Goal: Task Accomplishment & Management: Complete application form

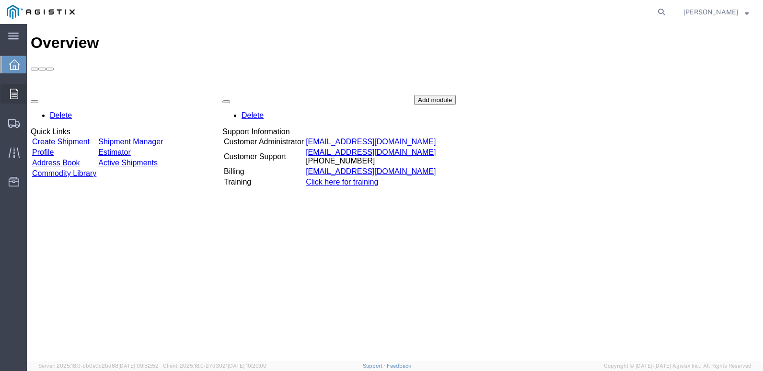
click at [33, 94] on span "Orders" at bounding box center [29, 93] width 7 height 19
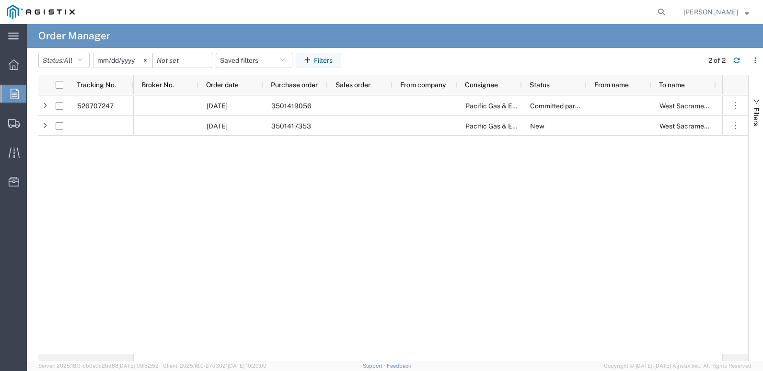
click at [106, 59] on input "2025-08-09" at bounding box center [122, 60] width 59 height 14
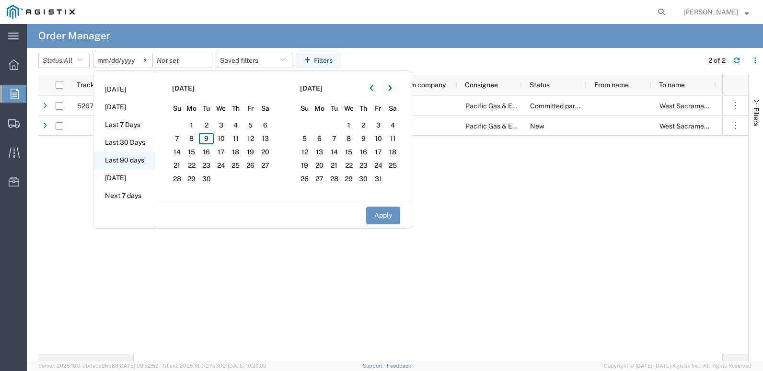
click at [132, 158] on li "Last 90 days" at bounding box center [124, 160] width 62 height 18
type input "2025-06-12"
type input "2025-09-09"
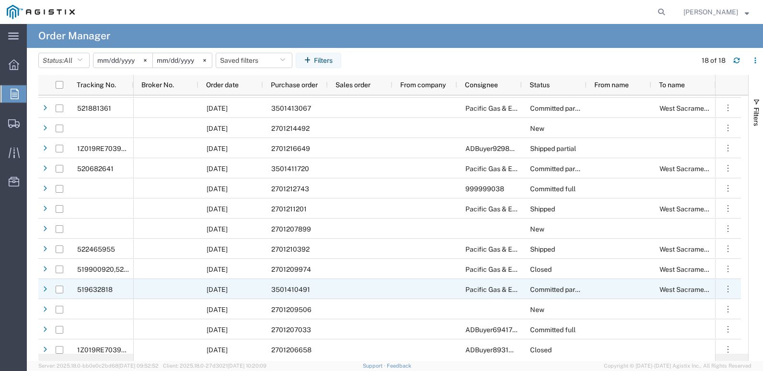
scroll to position [104, 0]
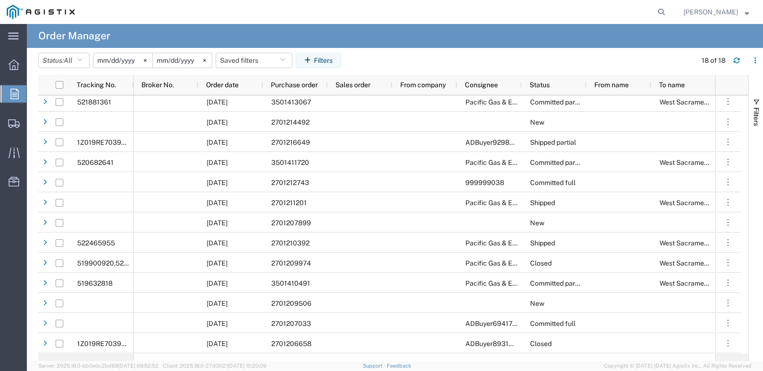
click at [166, 61] on input "2025-09-09" at bounding box center [182, 60] width 59 height 14
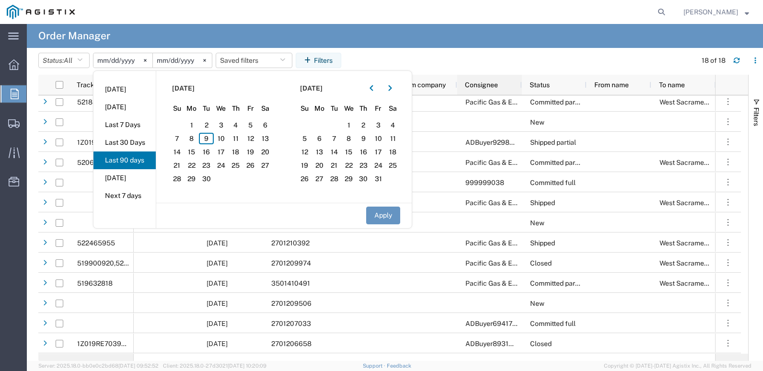
type input "2025-04-09"
click at [162, 60] on input "2025-04-09" at bounding box center [182, 60] width 59 height 14
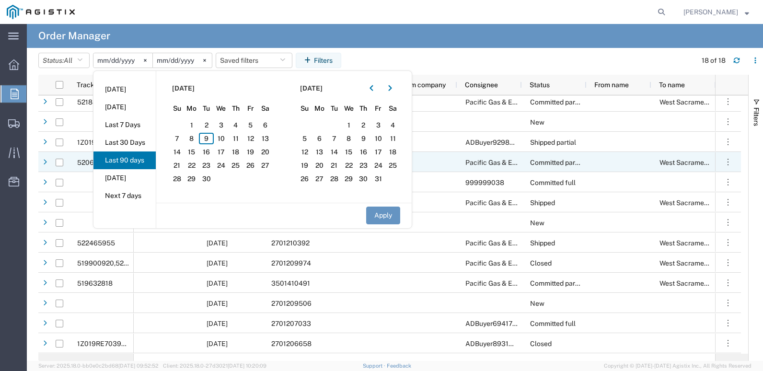
type input "2025-02-09"
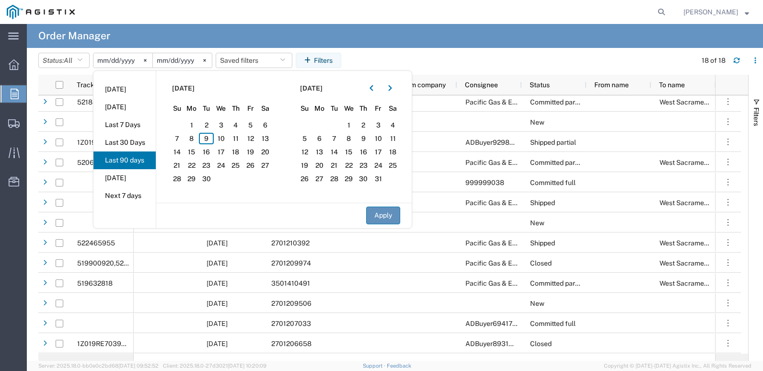
click at [398, 218] on button "Apply" at bounding box center [383, 216] width 34 height 18
type input "2025-06-11"
type input "2025-02-08"
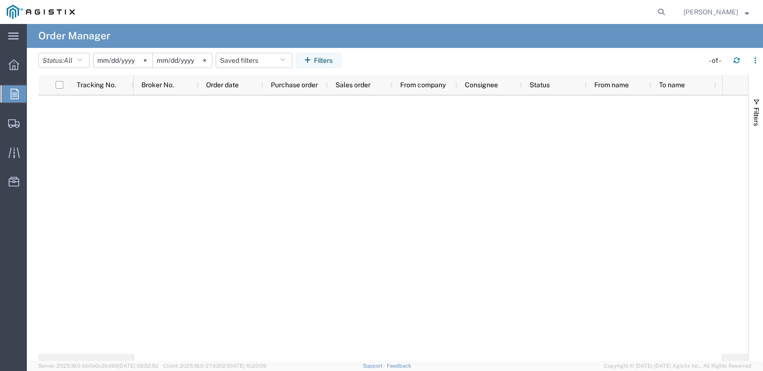
click at [110, 62] on input "2025-06-11" at bounding box center [122, 60] width 59 height 14
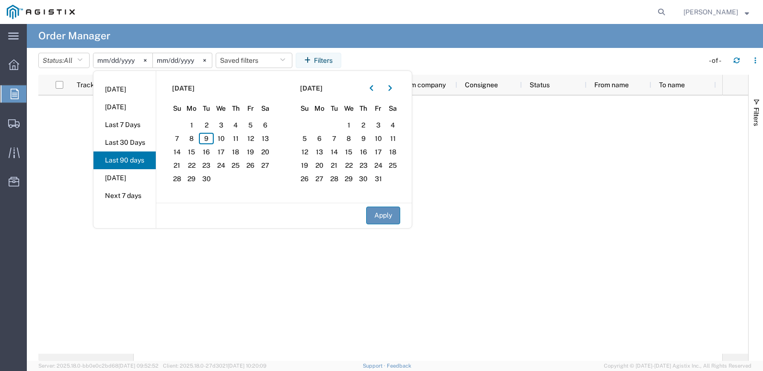
click at [393, 213] on button "Apply" at bounding box center [383, 216] width 34 height 18
type input "2025-02-10"
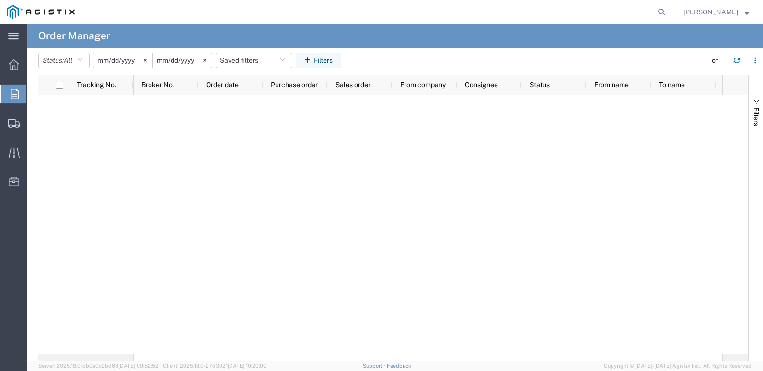
click at [438, 59] on agx-table-filter-chips "Status: All All Cancelled Orders New Orders Updated Orders 2025-02-10 2025-02-0…" at bounding box center [368, 64] width 661 height 22
click at [177, 59] on input "2025-02-07" at bounding box center [182, 60] width 59 height 14
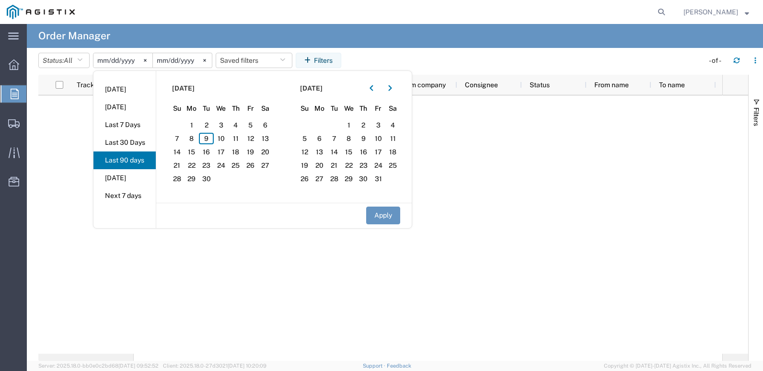
click at [208, 132] on section "September 2025 Su Mo Tu We Th Fr Sa 31 1 2 3 4 5 6 7 8 9 10 11 12 13 14 15 16 1…" at bounding box center [220, 137] width 128 height 132
click at [206, 133] on span "9" at bounding box center [206, 139] width 15 height 12
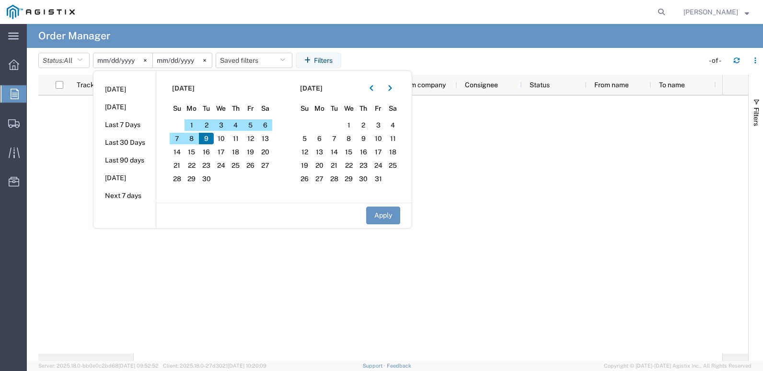
click at [389, 213] on button "Apply" at bounding box center [383, 216] width 34 height 18
type input "2025-09-09"
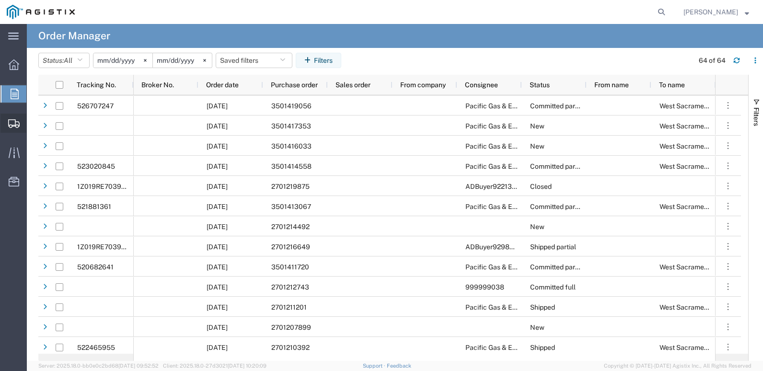
click at [0, 0] on span "Shipment Manager" at bounding box center [0, 0] width 0 height 0
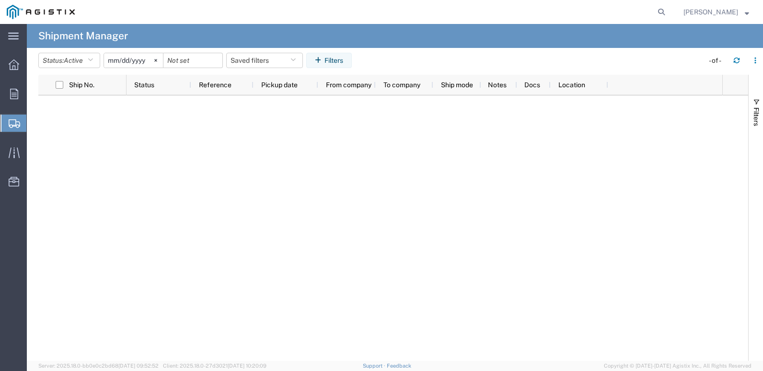
click at [0, 0] on span "Create Shipment" at bounding box center [0, 0] width 0 height 0
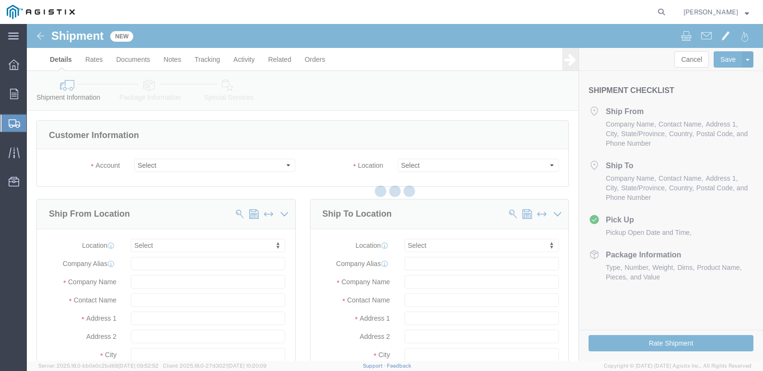
select select
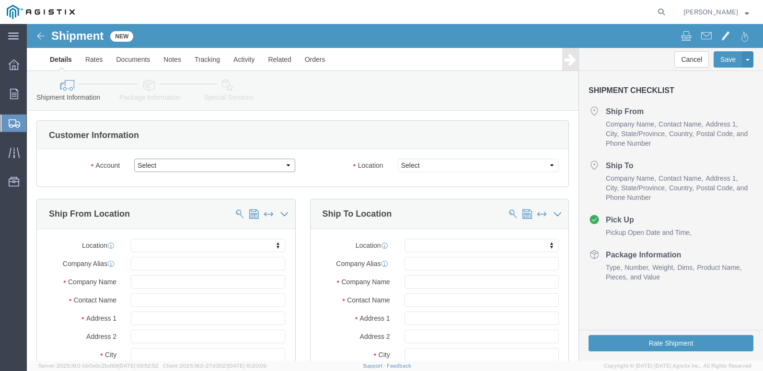
click select "Select Cenveo Corporation PG&E"
select select "9596"
click select "Select Cenveo Corporation PG&E"
select select
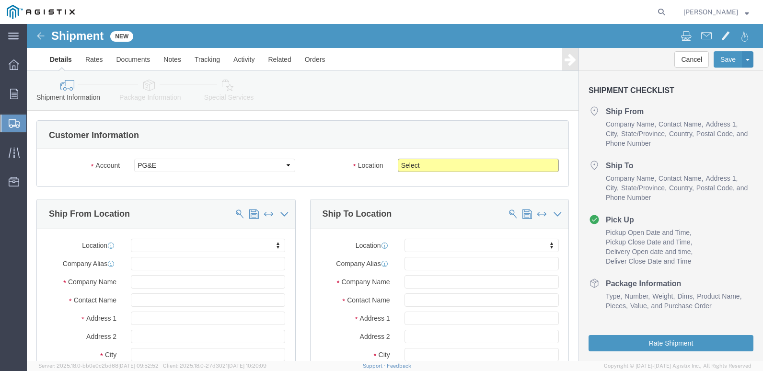
click select "Select All Others Fremont DC Fresno DC Wheatland DC"
select select "23082"
click select "Select All Others Fremont DC Fresno DC Wheatland DC"
click input "text"
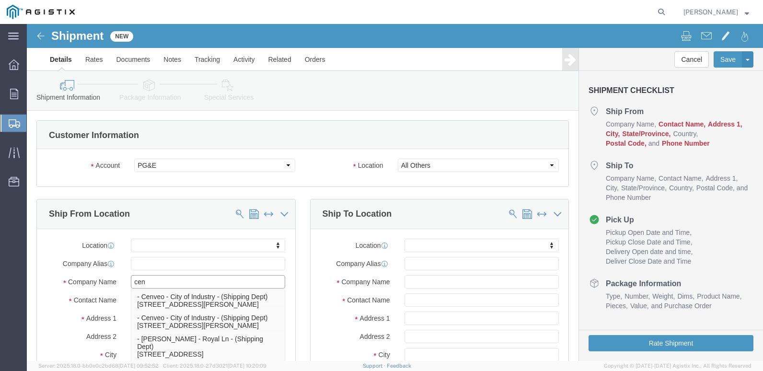
type input "cenv"
click p "- Cenveo - City of Industry - (Shipping Dept) 705 N Baldwin Park Blvd, City of …"
select select "CA"
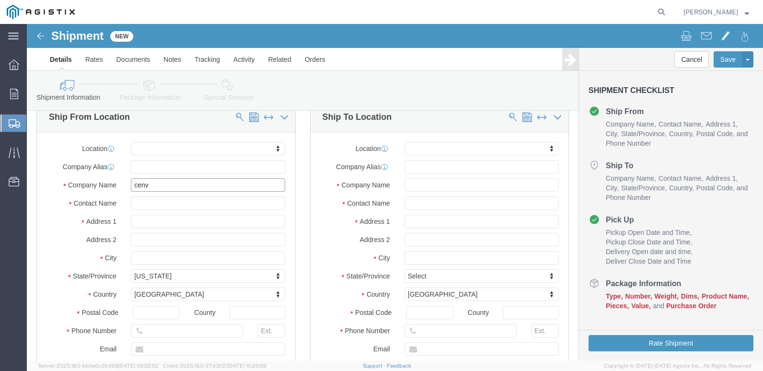
scroll to position [96, 0]
type input "Cenveo - City of Industry"
click input "text"
drag, startPoint x: 395, startPoint y: 235, endPoint x: 405, endPoint y: 232, distance: 10.3
click input "text"
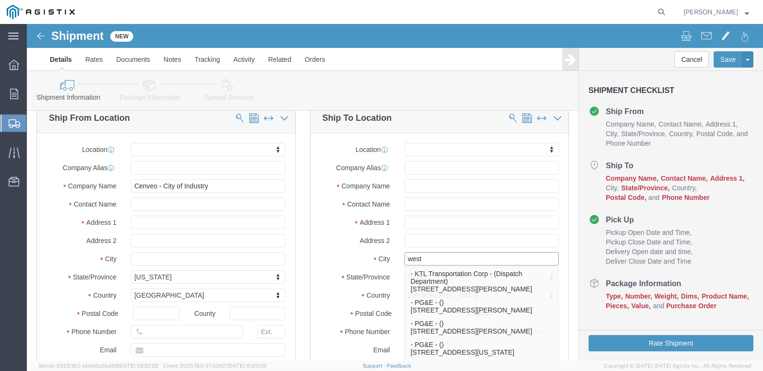
type input "west"
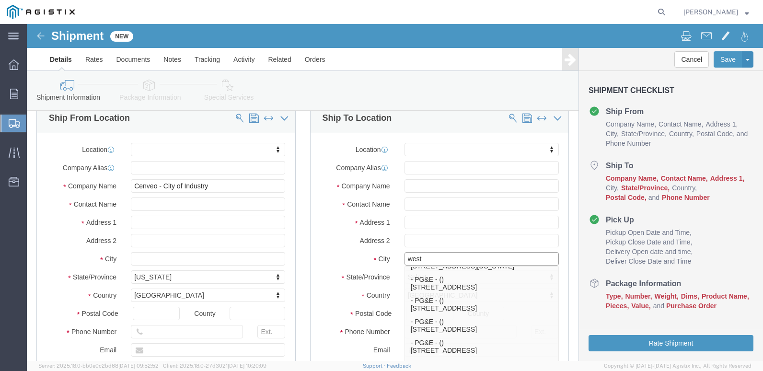
scroll to position [144, 0]
click p "- PG&E - () 885 Embarcadero, West Sacramento, CA 95605-1503, US"
select select "CA"
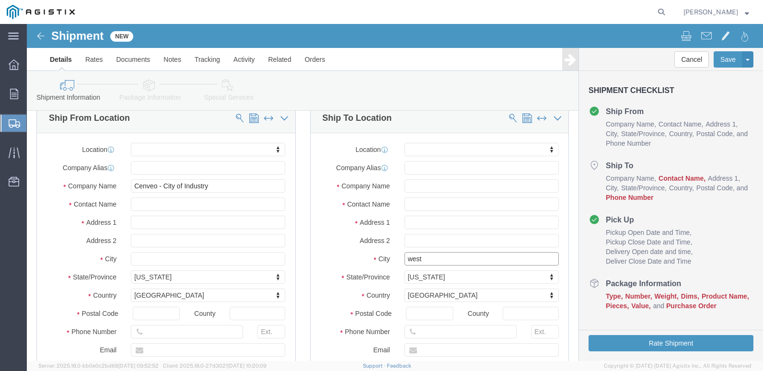
type input "West Sacramento"
drag, startPoint x: 385, startPoint y: 179, endPoint x: 508, endPoint y: 192, distance: 123.9
click input "text"
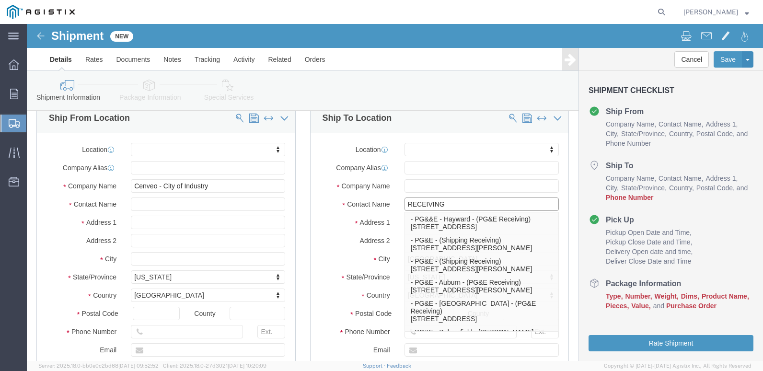
type input "RECEIVING"
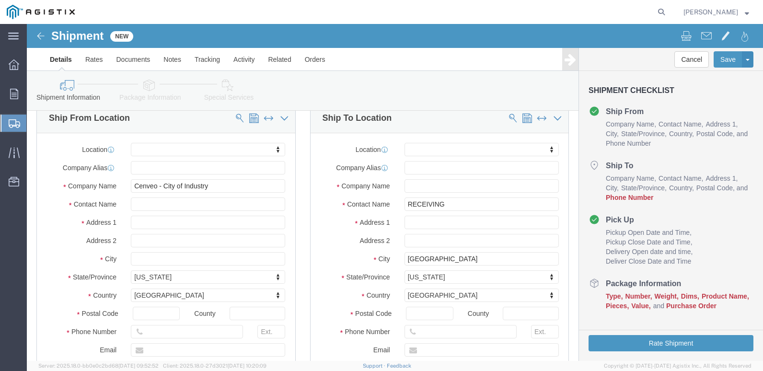
click div "Location My Profile Location (OBSOLETE) BURNEY SC - GC TRAILER (OBSOLETE) BURNE…"
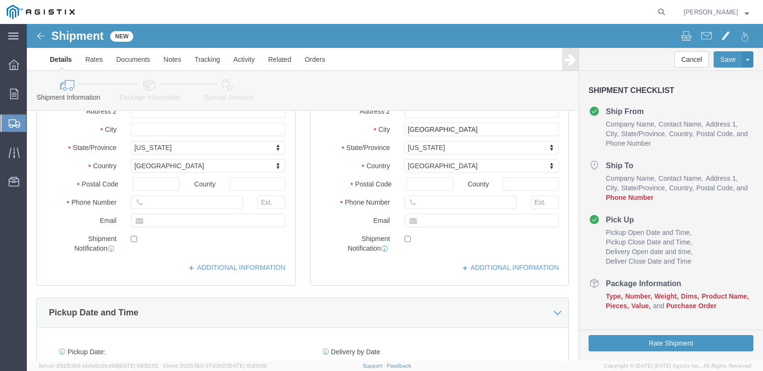
scroll to position [240, 0]
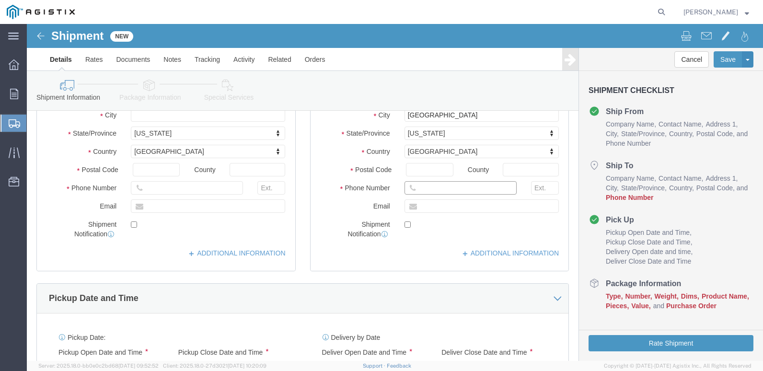
click input "text"
type input "214-818-2114"
click input "text"
type input "brandy.marin@cenveo.com"
click div "Shipment Notification"
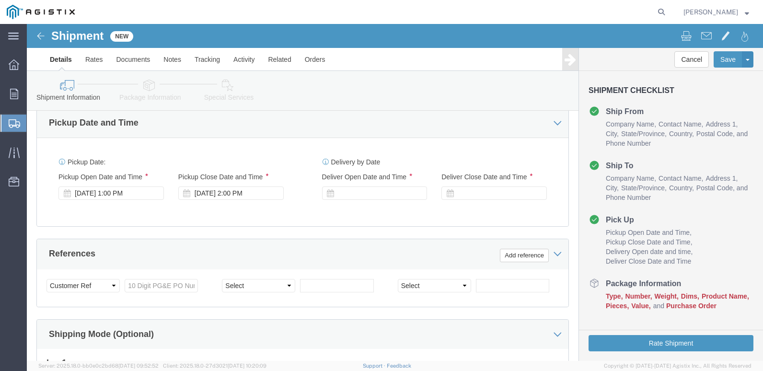
scroll to position [431, 0]
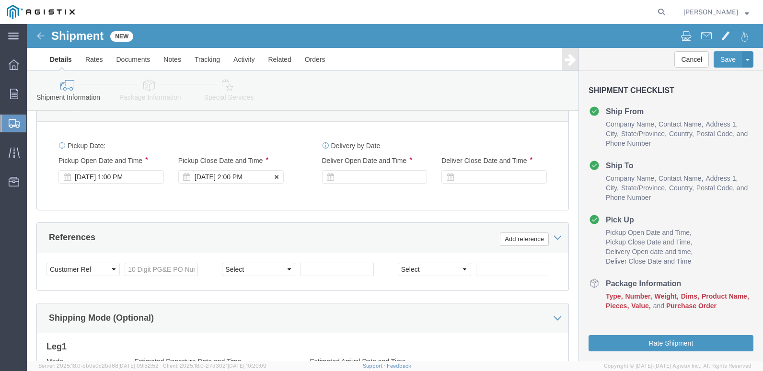
click div "Sep 09 2025 2:00 PM"
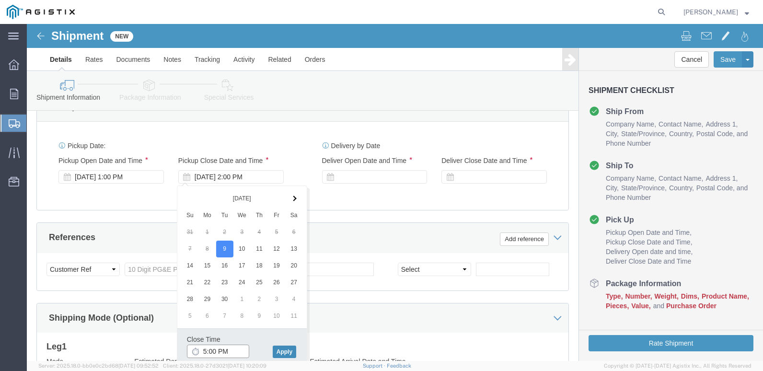
type input "5:00 PM"
click button "Apply"
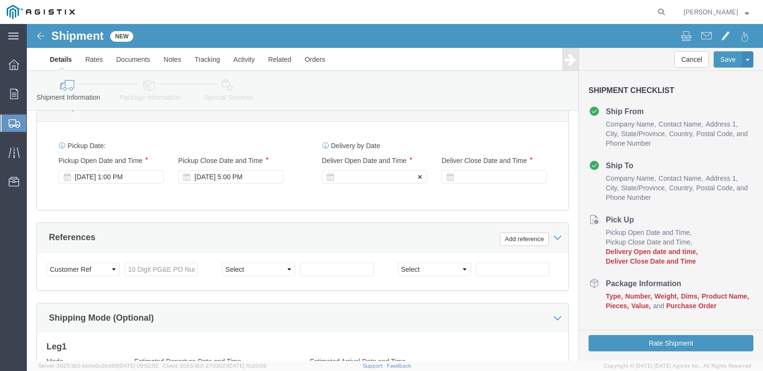
click div
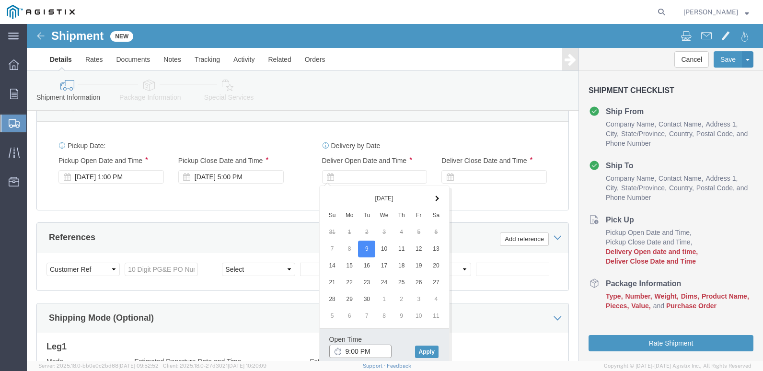
click input "9:00 PM"
type input "9:00 AM"
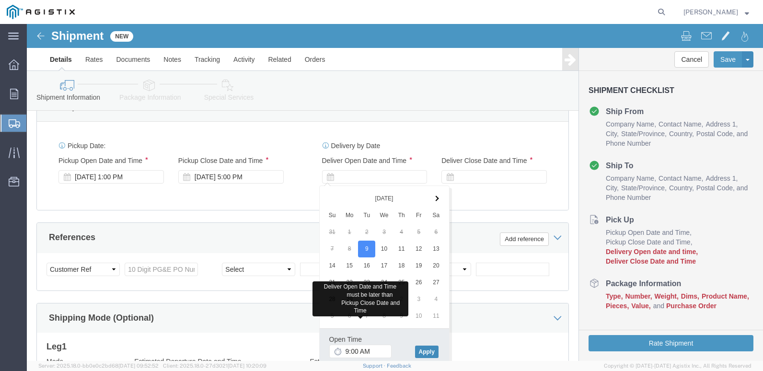
click button "Apply"
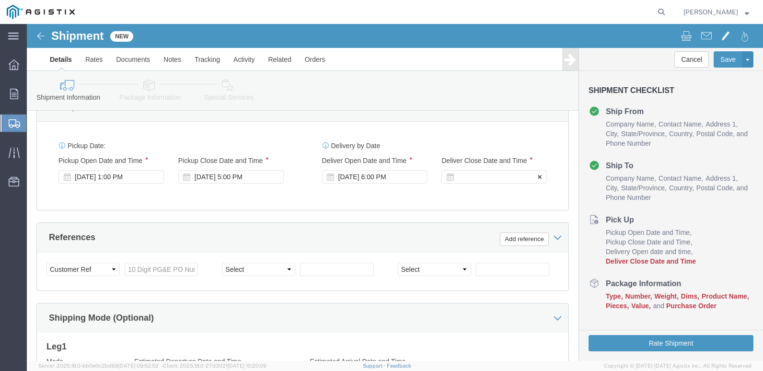
click div
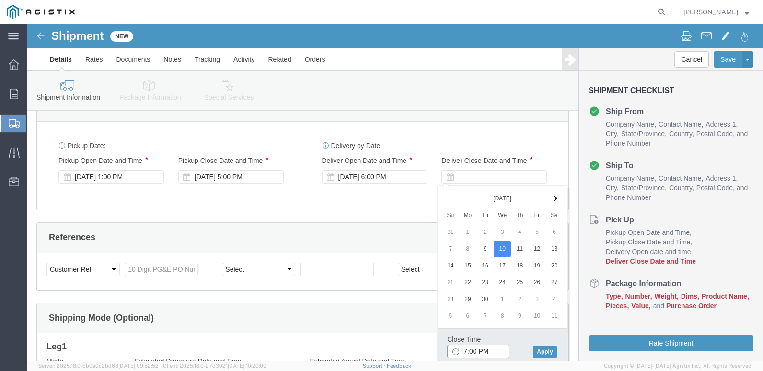
drag, startPoint x: 440, startPoint y: 328, endPoint x: 446, endPoint y: 329, distance: 6.7
click input "7:00 PM"
type input "3:00 PM"
click button "Apply"
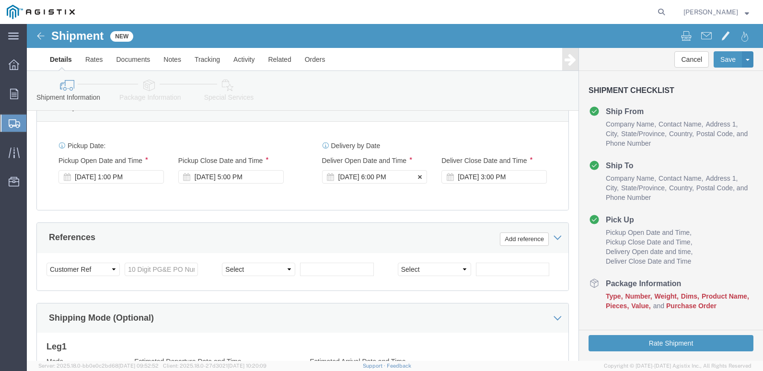
click div "Sep 09 2025 6:00 PM"
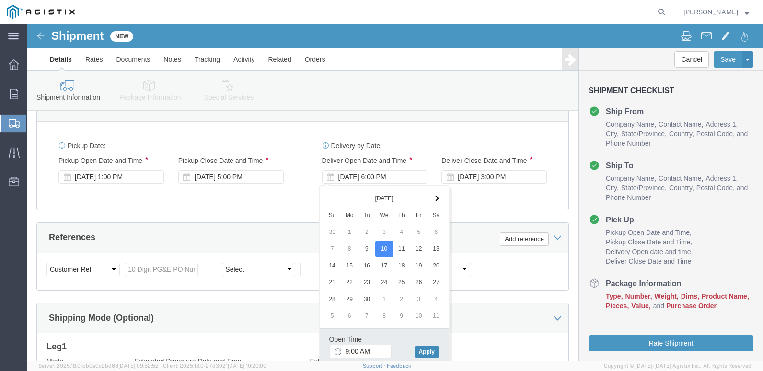
click button "Apply"
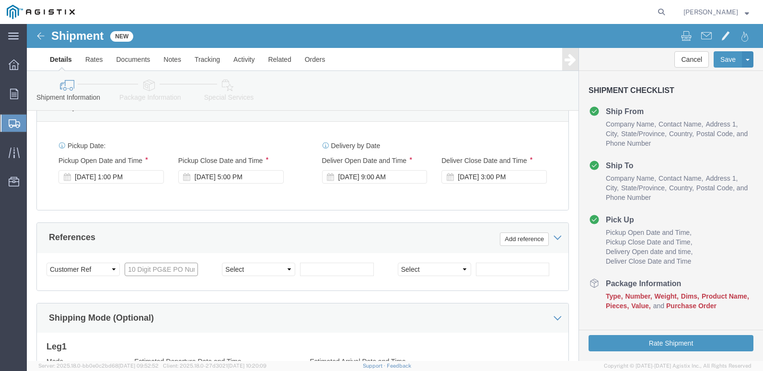
drag, startPoint x: 113, startPoint y: 246, endPoint x: 120, endPoint y: 246, distance: 7.7
click input "text"
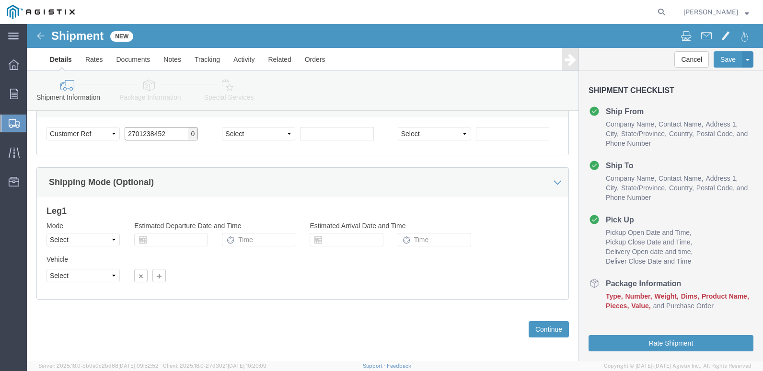
scroll to position [573, 0]
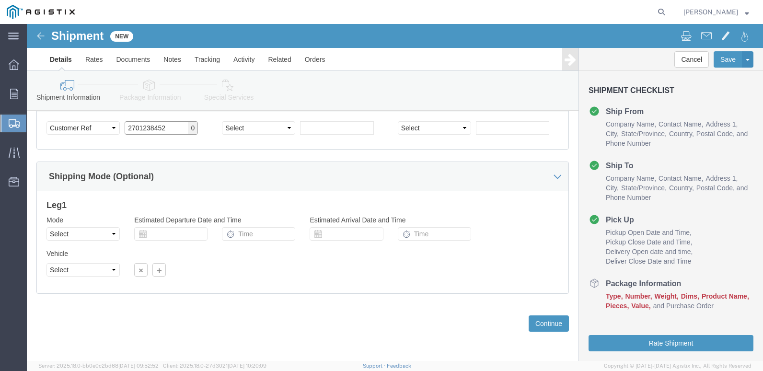
type input "2701238452"
click select "Select Air Less than Truckload Multi-Leg Ocean Freight Rail Small Parcel Truckl…"
select select "LTL"
click select "Select Air Less than Truckload Multi-Leg Ocean Freight Rail Small Parcel Truckl…"
click select "Select Straight Truck"
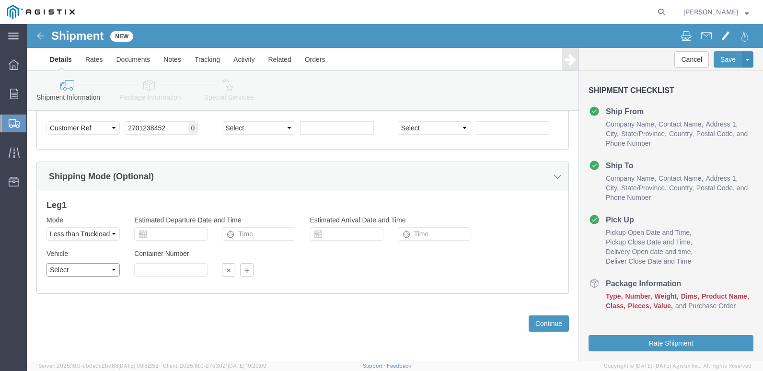
select select "STTR"
click select "Select Straight Truck"
click button "Continue"
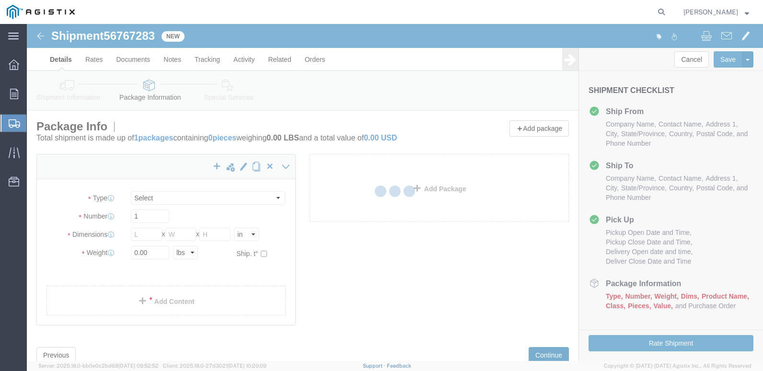
select select "CBOX"
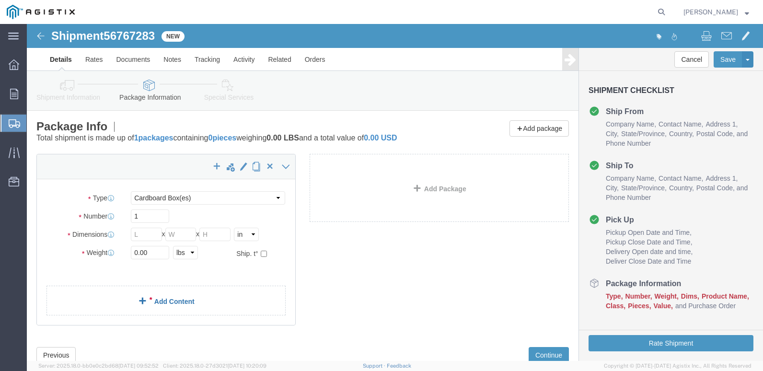
click link "Add Content"
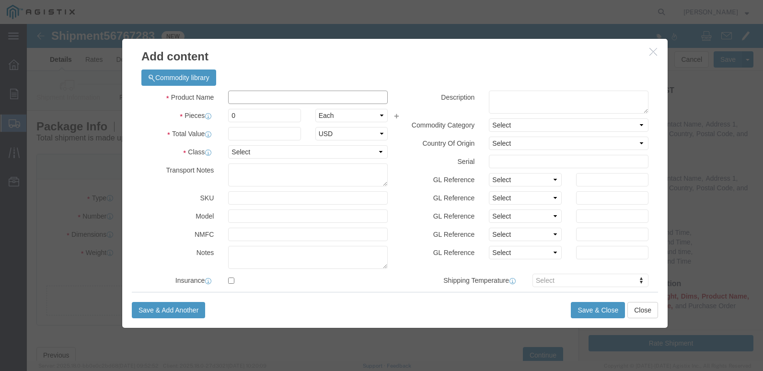
click input "text"
paste input "62-0534IND (REV 10/23)"
type input "62-0534IND (REV 10/23)"
click textarea
paste textarea "62-0534IND (REV 10/23)"
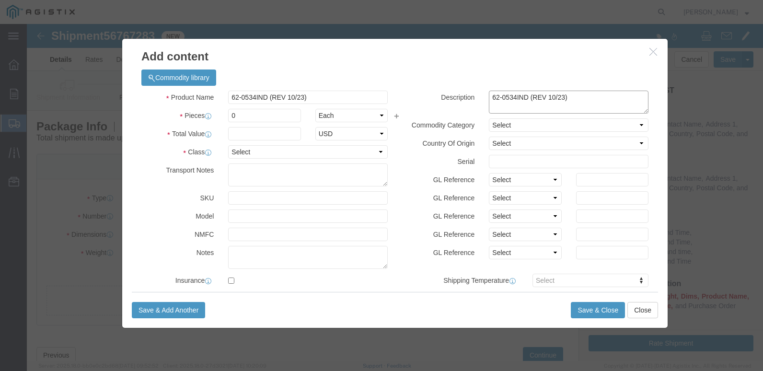
type textarea "62-0534IND (REV 10/23)"
click select "Select Account Type Activity ID Airline Appointment Number ASN Batch Number Bil…"
select select "PO"
click select "Select Account Type Activity ID Airline Appointment Number ASN Batch Number Bil…"
click input "text"
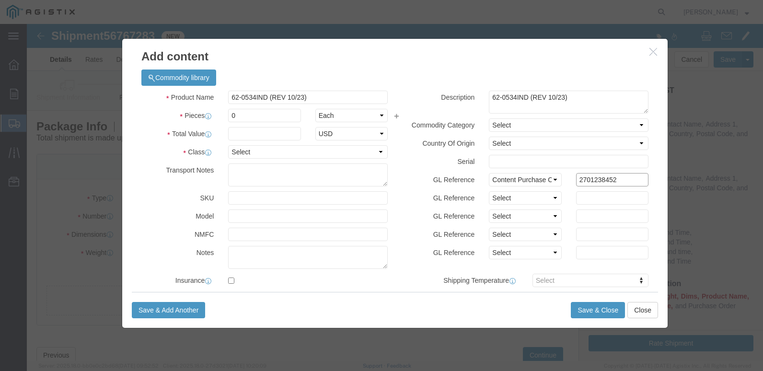
type input "2701238452"
click h3 "Add content"
click input "0"
type input "352000"
click input "text"
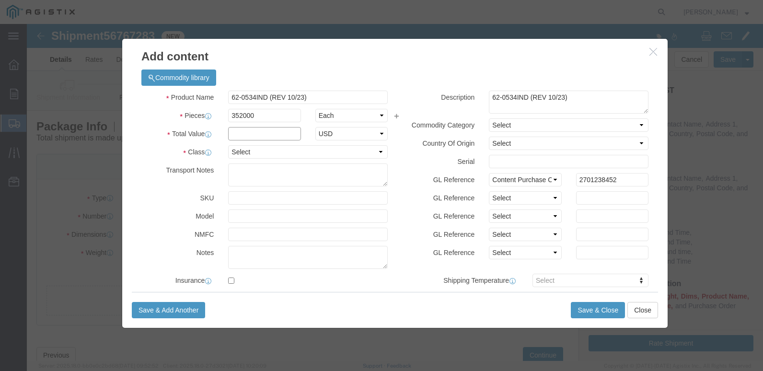
type input "1.00"
drag, startPoint x: 348, startPoint y: 128, endPoint x: 336, endPoint y: 129, distance: 12.5
click select "Select 50 55 60 65 70 85 92.5 100 125 175 250 300 400"
select select "70"
click select "Select 50 55 60 65 70 85 92.5 100 125 175 250 300 400"
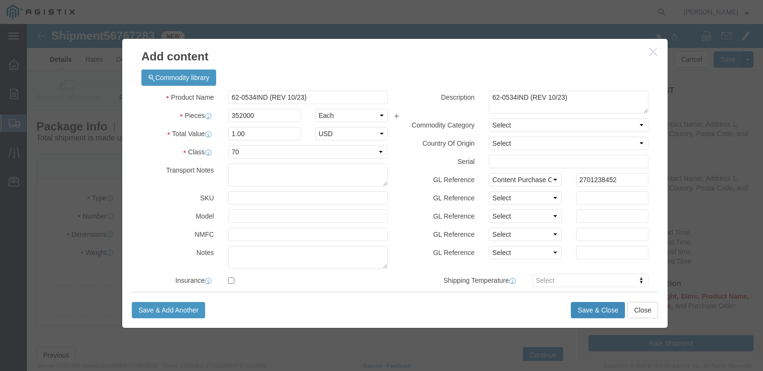
click button "Save & Close"
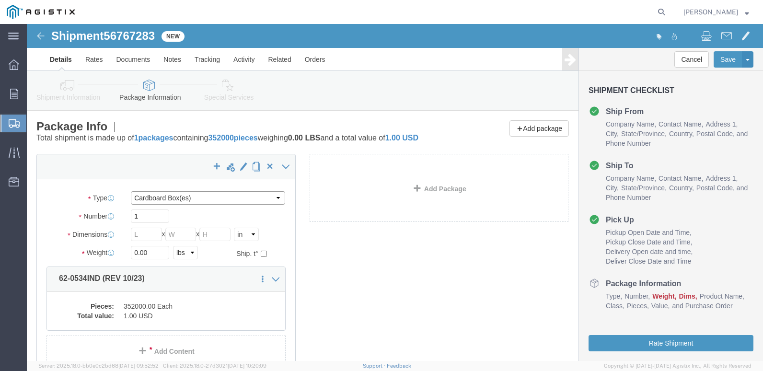
click select "Select Bulk Bundle(s) Cardboard Box(es) Carton(s) Crate(s) Drum(s) (Fiberboard)…"
select select "PSNS"
click select "Select Bulk Bundle(s) Cardboard Box(es) Carton(s) Crate(s) Drum(s) (Fiberboard)…"
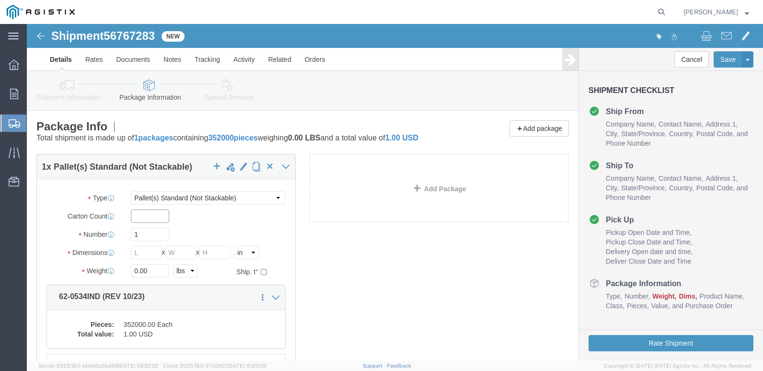
drag, startPoint x: 124, startPoint y: 203, endPoint x: 174, endPoint y: 202, distance: 50.8
click input "text"
type input "160"
click input "1"
type input "4"
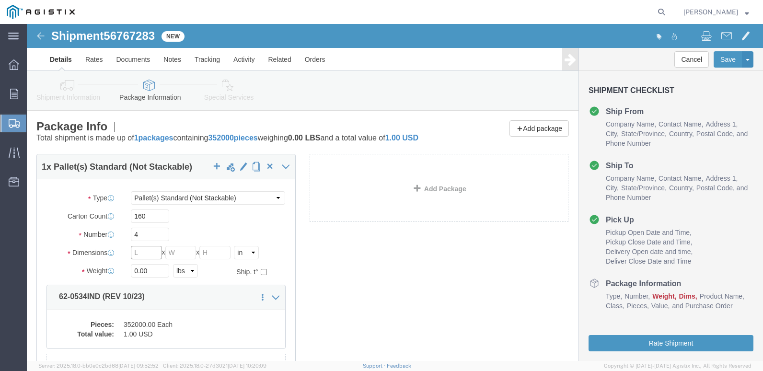
click input "text"
type input "48"
click input "text"
type input "40"
click input "text"
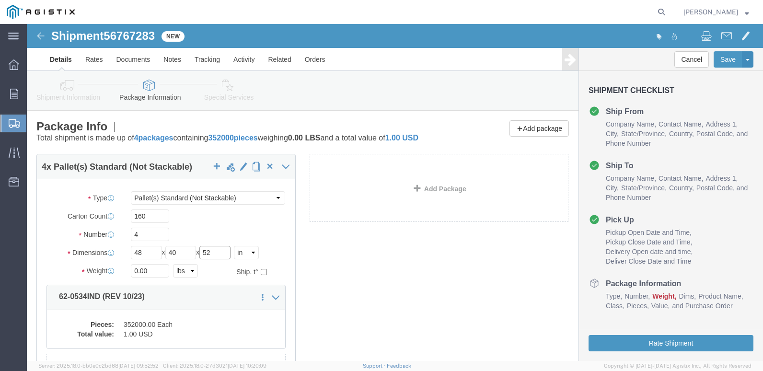
type input "52"
click input "0.00"
type input "0"
type input "4410"
click div "160"
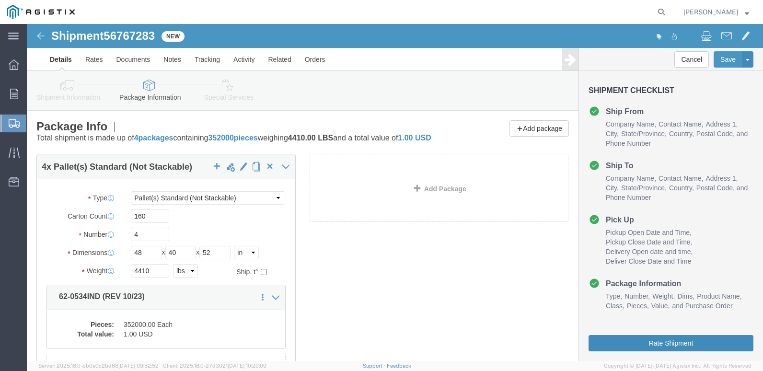
click button "Rate Shipment"
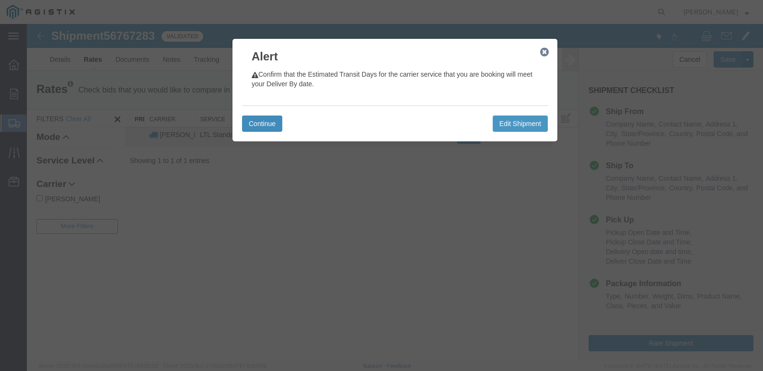
click at [267, 122] on button "Continue" at bounding box center [262, 124] width 40 height 16
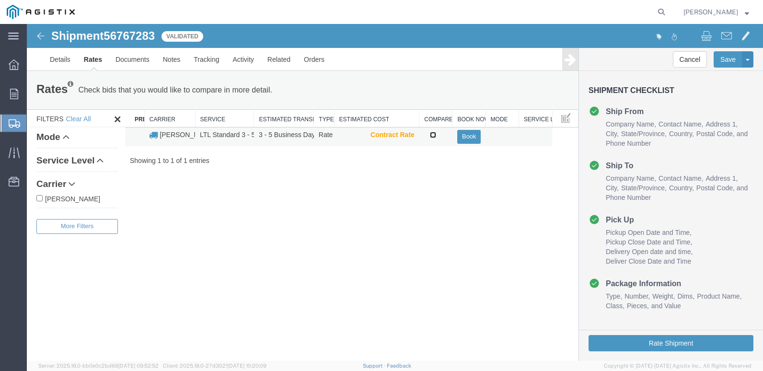
click at [435, 136] on input "checkbox" at bounding box center [433, 135] width 6 height 6
checkbox input "true"
drag, startPoint x: 469, startPoint y: 138, endPoint x: 498, endPoint y: 204, distance: 72.1
click at [469, 138] on button "Book" at bounding box center [468, 137] width 23 height 14
